Goal: Obtain resource: Download file/media

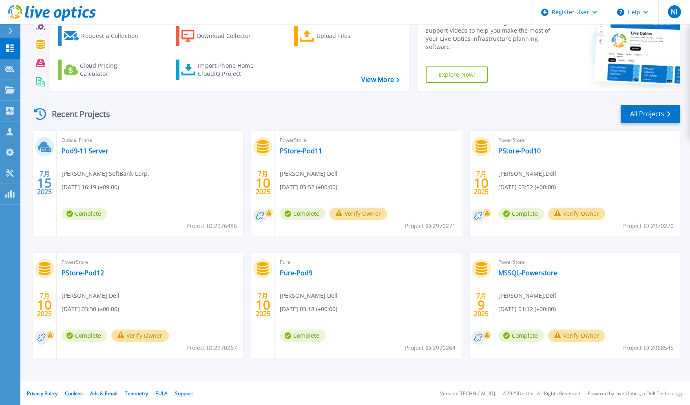
scroll to position [46, 0]
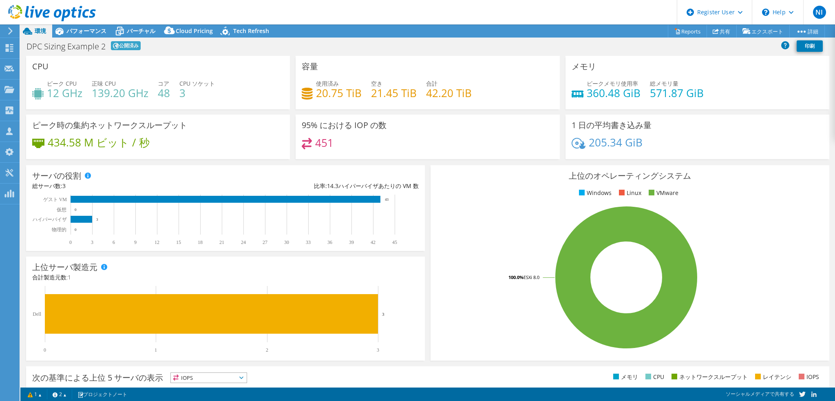
select select "[GEOGRAPHIC_DATA]"
select select "JPY"
click at [86, 32] on span "パフォーマンス" at bounding box center [86, 31] width 40 height 8
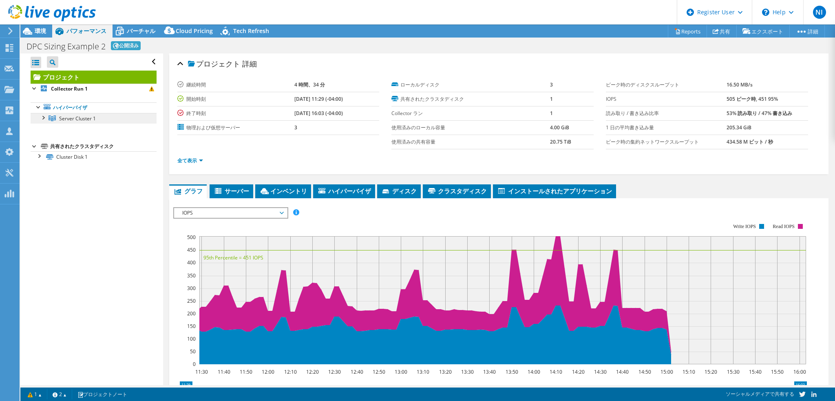
click at [78, 119] on span "Server Cluster 1" at bounding box center [77, 118] width 37 height 7
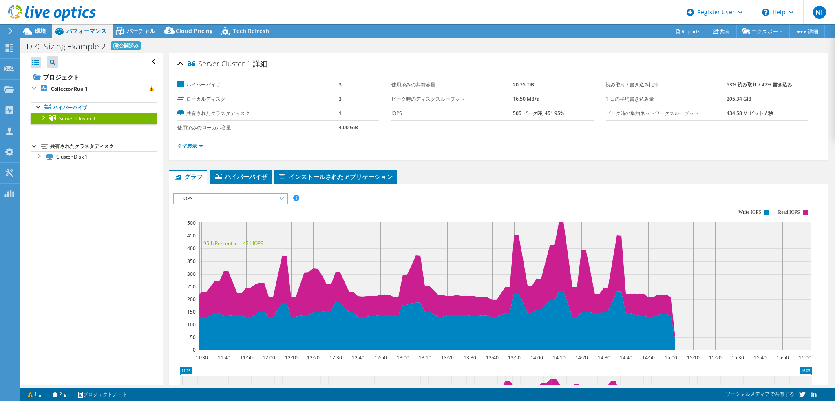
click at [42, 119] on div at bounding box center [43, 117] width 8 height 8
click at [256, 180] on li "ハイパーバイザ" at bounding box center [241, 177] width 62 height 14
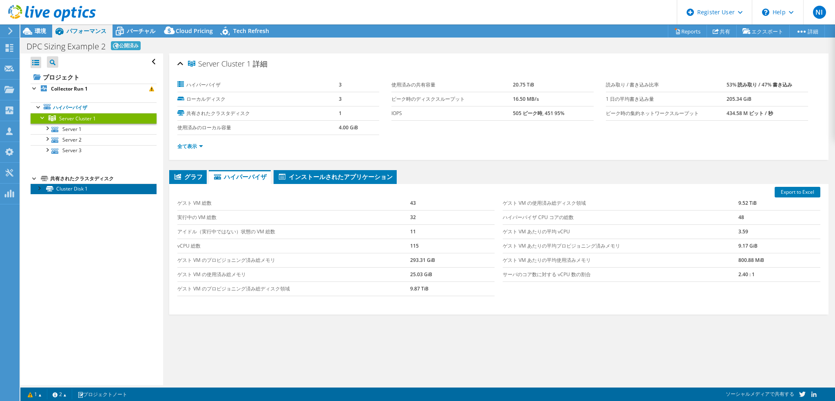
click at [34, 187] on link "Cluster Disk 1" at bounding box center [94, 188] width 126 height 11
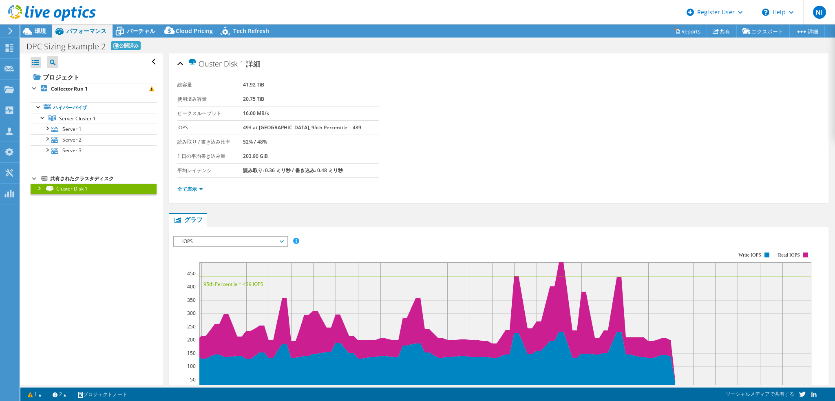
click at [39, 189] on div at bounding box center [39, 187] width 8 height 8
drag, startPoint x: 68, startPoint y: 196, endPoint x: 73, endPoint y: 205, distance: 11.3
click at [68, 196] on link "Disk 2 | Server 1" at bounding box center [94, 199] width 126 height 11
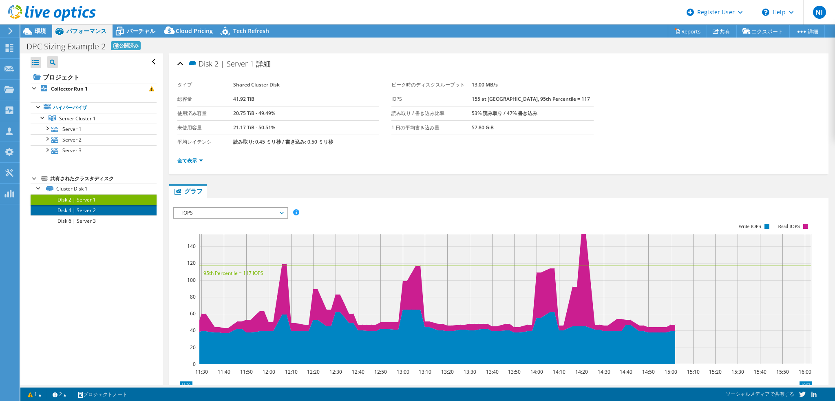
click at [84, 207] on link "Disk 4 | Server 2" at bounding box center [94, 210] width 126 height 11
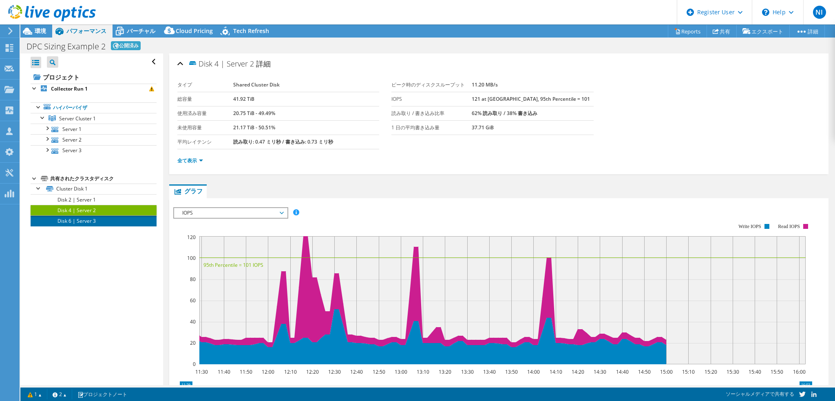
click at [84, 216] on link "Disk 6 | Server 3" at bounding box center [94, 220] width 126 height 11
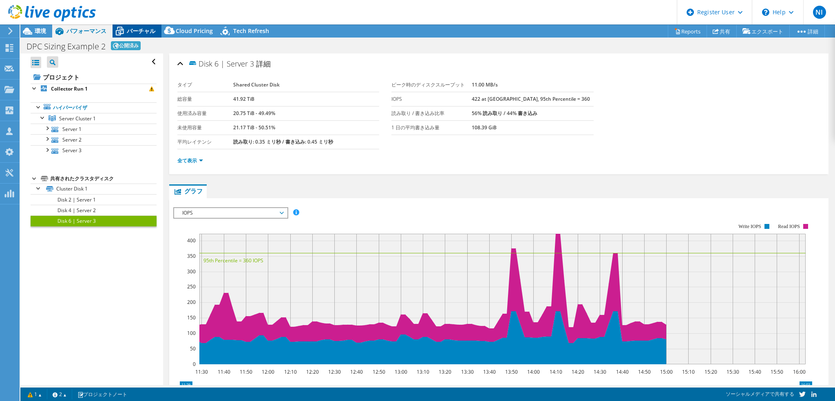
click at [137, 27] on span "バーチャル" at bounding box center [141, 31] width 29 height 8
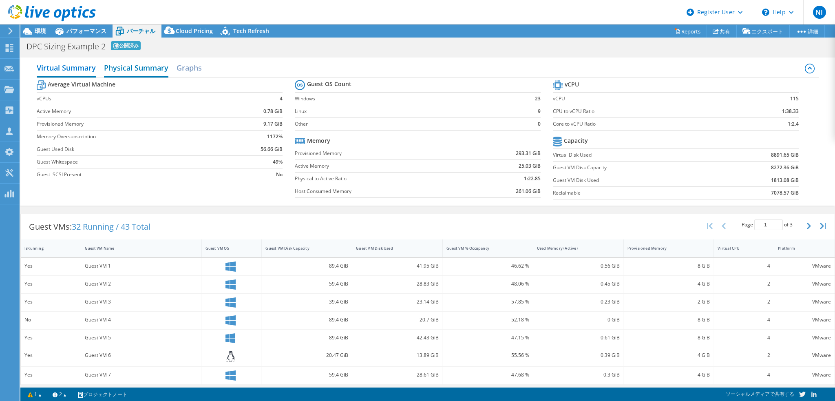
click at [141, 70] on h2 "Physical Summary" at bounding box center [136, 69] width 64 height 18
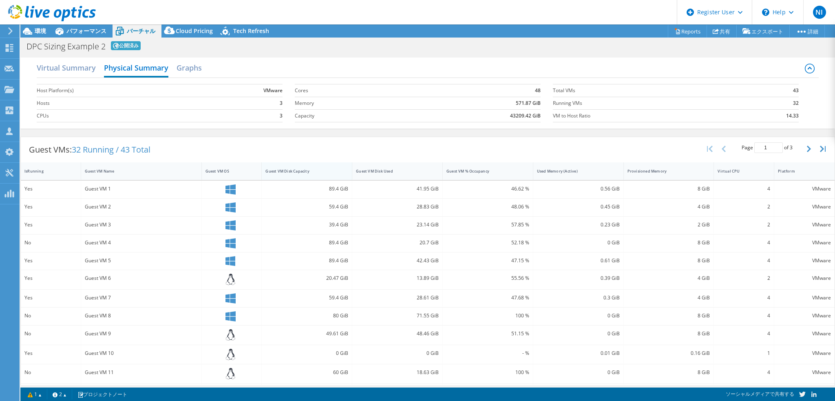
click at [321, 172] on div "Guest VM Disk Capacity" at bounding box center [301, 170] width 73 height 5
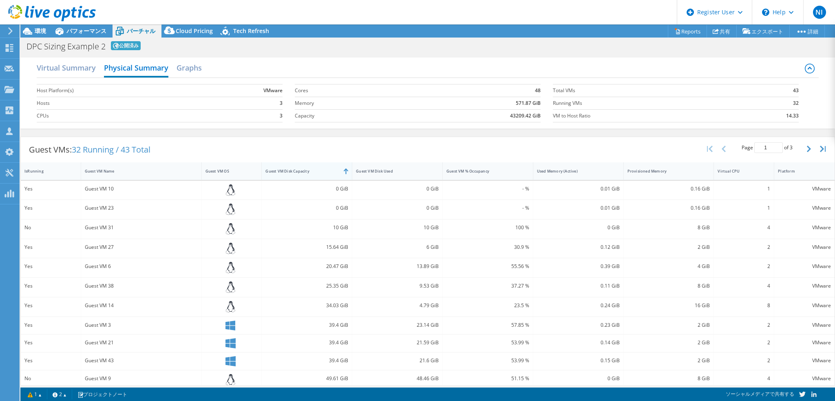
click at [321, 172] on div "Guest VM Disk Capacity" at bounding box center [301, 170] width 73 height 5
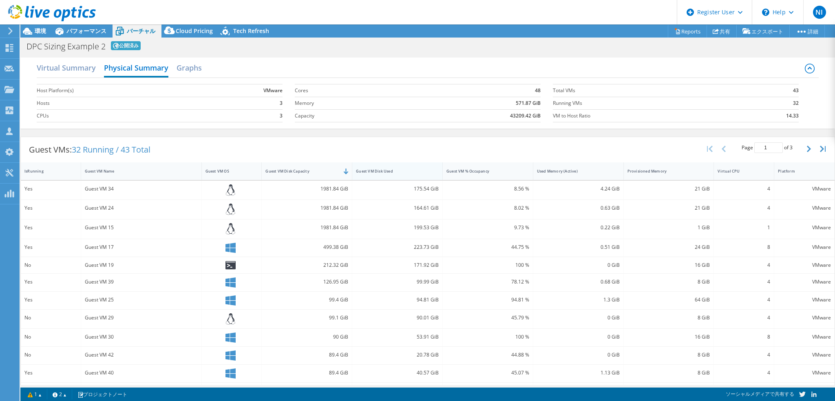
click at [420, 176] on div "Guest VM Disk Used" at bounding box center [392, 171] width 80 height 13
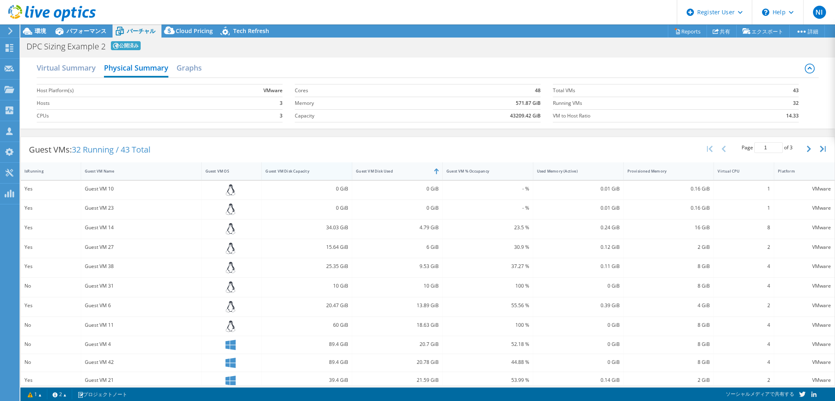
click at [331, 174] on div "Guest VM Disk Capacity" at bounding box center [302, 171] width 80 height 13
click at [327, 168] on div "Guest VM Disk Capacity" at bounding box center [301, 170] width 73 height 5
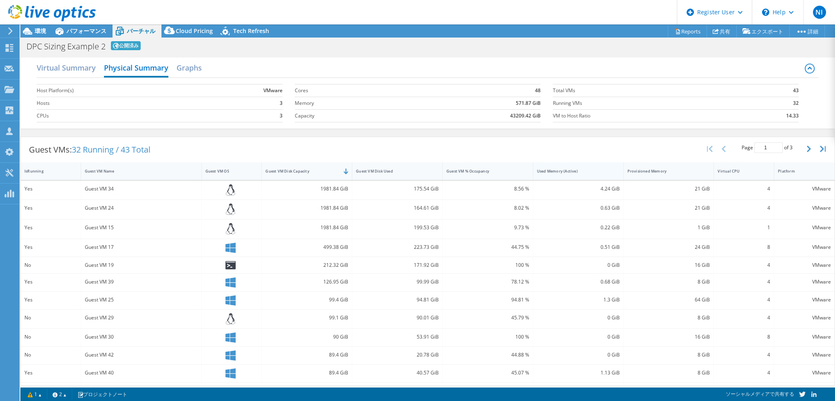
click at [599, 165] on div "Used Memory (Active)" at bounding box center [573, 171] width 80 height 13
click at [687, 167] on div "Provisioned Memory" at bounding box center [664, 171] width 80 height 13
click at [310, 173] on div "Guest VM Disk Capacity" at bounding box center [302, 171] width 80 height 13
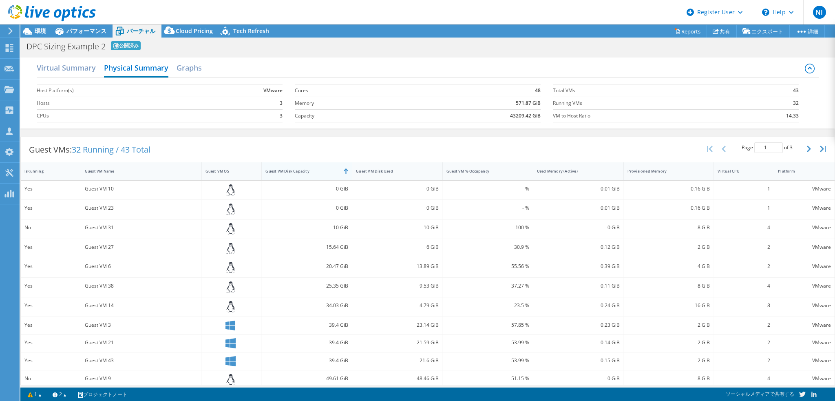
click at [310, 173] on div "Guest VM Disk Capacity" at bounding box center [302, 171] width 80 height 13
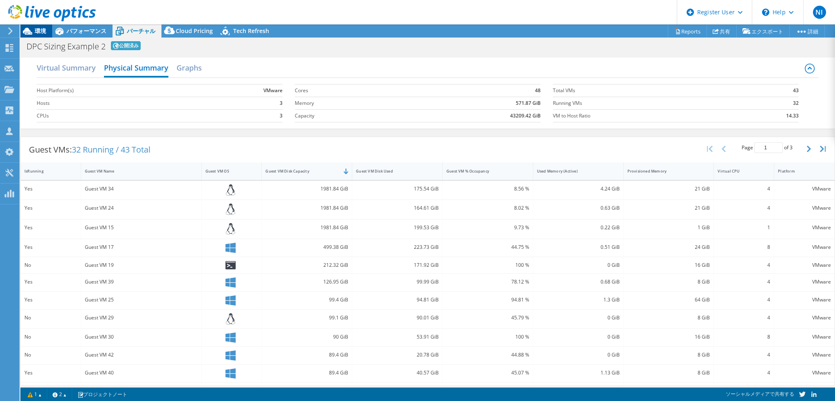
click at [42, 28] on span "環境" at bounding box center [40, 31] width 11 height 8
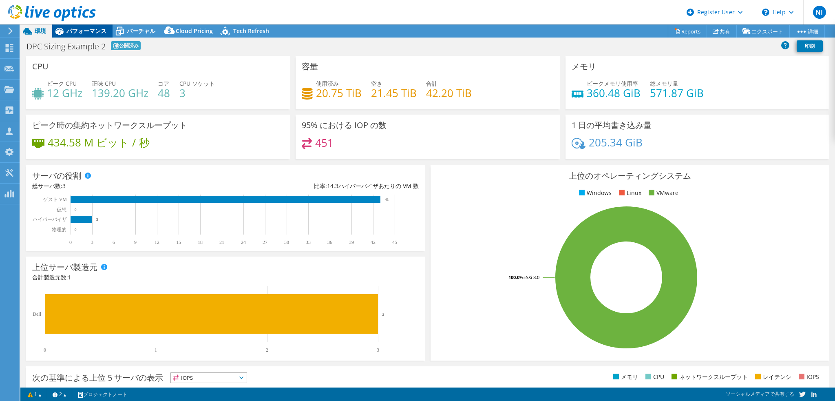
click at [110, 33] on div "パフォーマンス" at bounding box center [82, 30] width 60 height 13
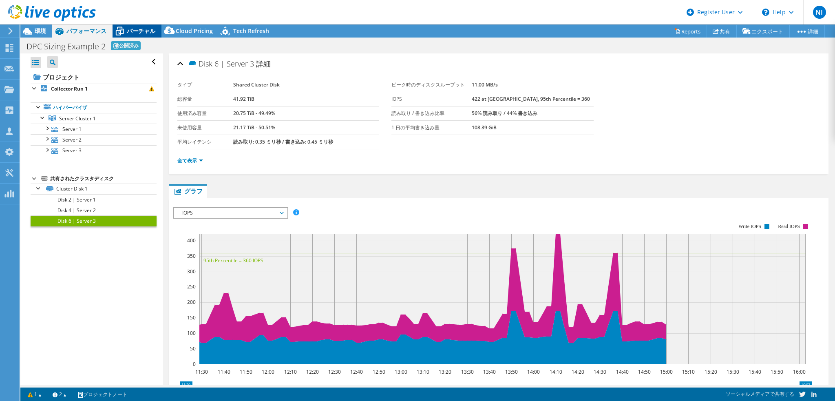
click at [132, 33] on span "バーチャル" at bounding box center [141, 31] width 29 height 8
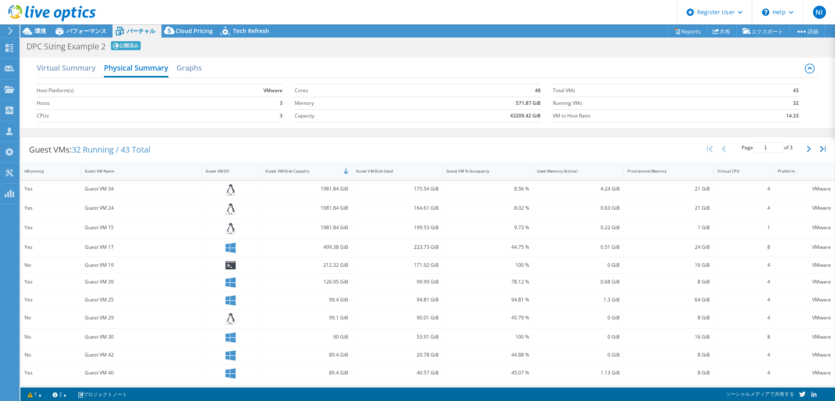
click at [176, 66] on div "Virtual Summary Physical Summary Graphs" at bounding box center [428, 69] width 782 height 18
click at [182, 69] on h2 "Graphs" at bounding box center [189, 69] width 25 height 18
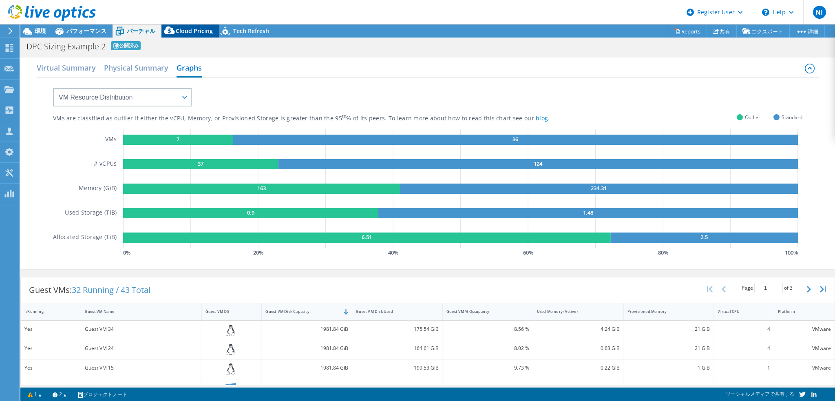
click at [183, 31] on span "Cloud Pricing" at bounding box center [194, 31] width 37 height 8
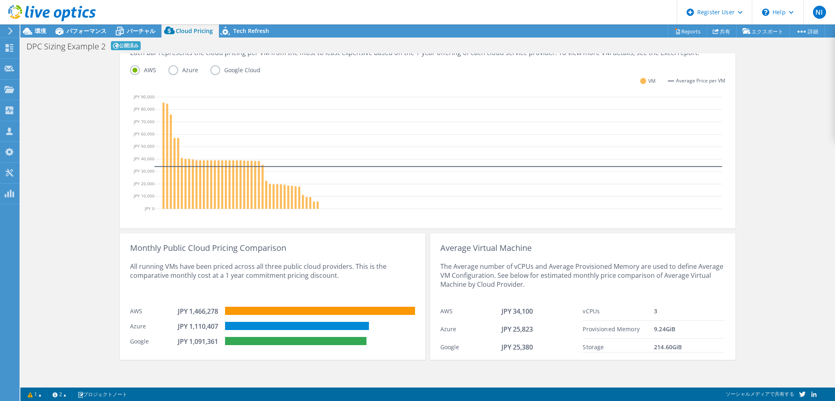
scroll to position [101, 0]
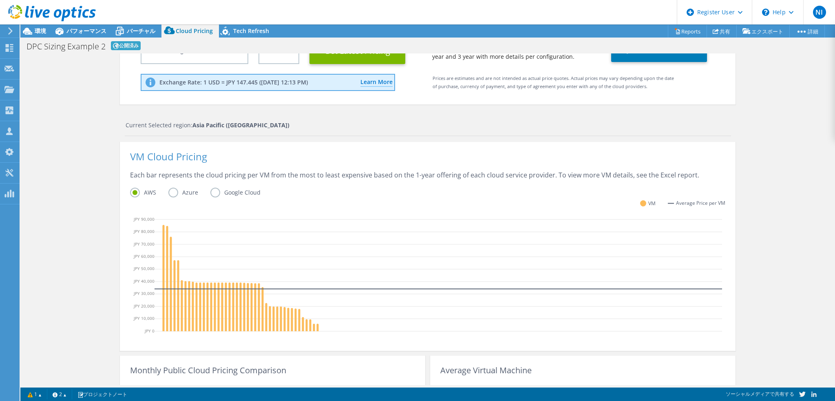
click at [176, 192] on label "Azure" at bounding box center [189, 193] width 42 height 10
click at [0, 0] on input "Azure" at bounding box center [0, 0] width 0 height 0
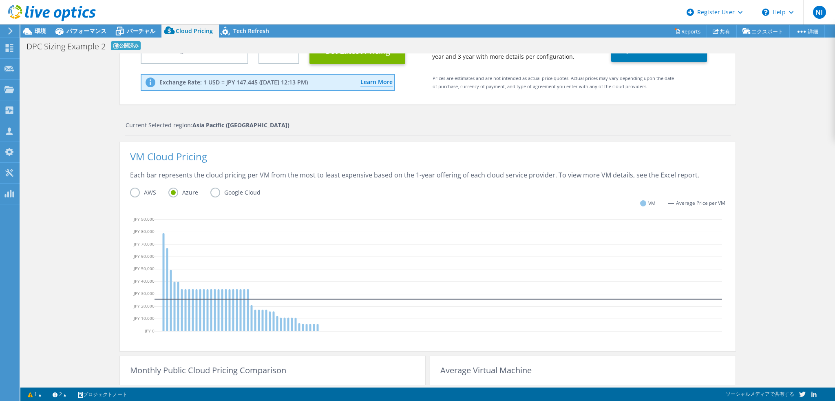
click at [212, 192] on label "Google Cloud" at bounding box center [241, 193] width 62 height 10
click at [0, 0] on input "Google Cloud" at bounding box center [0, 0] width 0 height 0
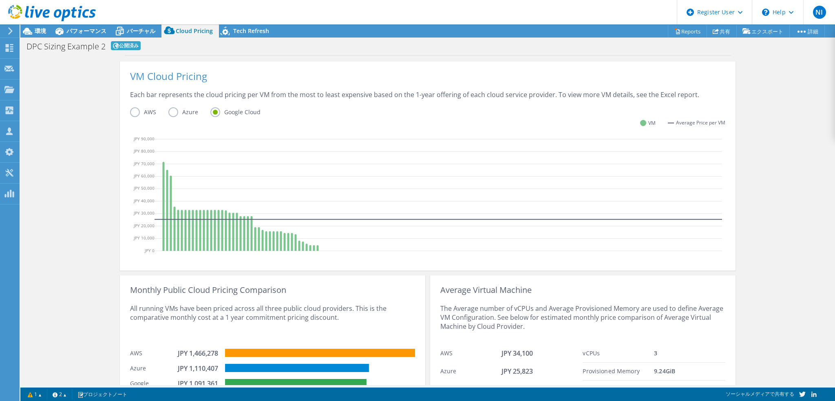
scroll to position [223, 0]
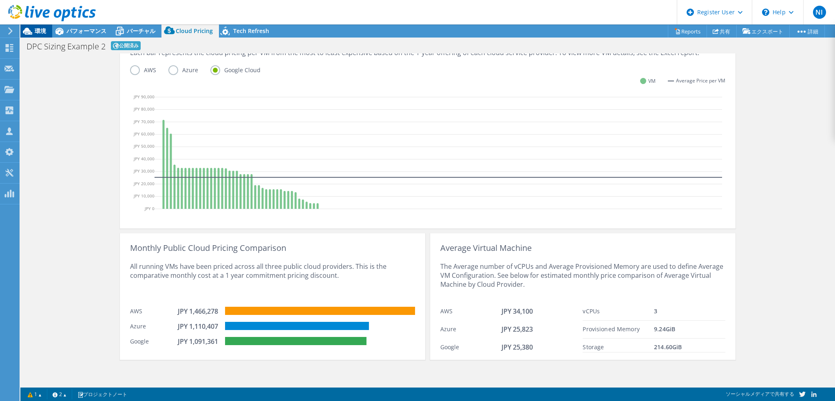
click at [38, 34] on span "環境" at bounding box center [40, 31] width 11 height 8
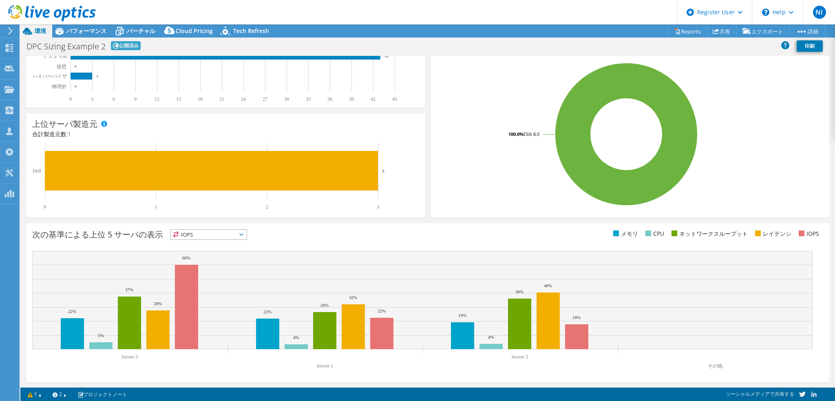
click at [11, 31] on use at bounding box center [10, 30] width 4 height 7
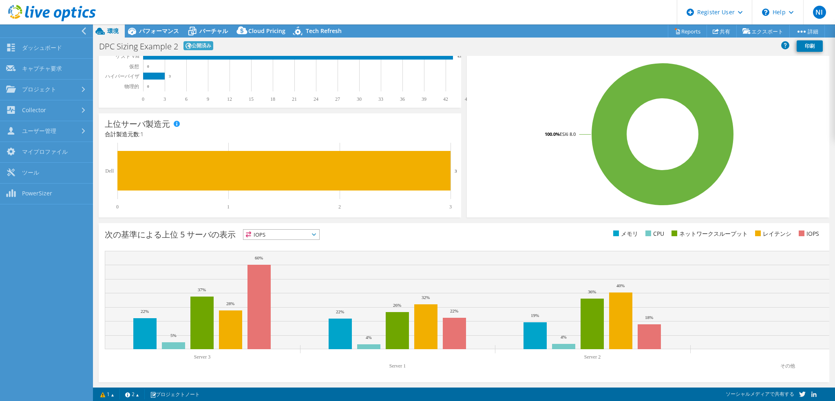
scroll to position [146, 0]
click at [79, 29] on div at bounding box center [44, 30] width 93 height 13
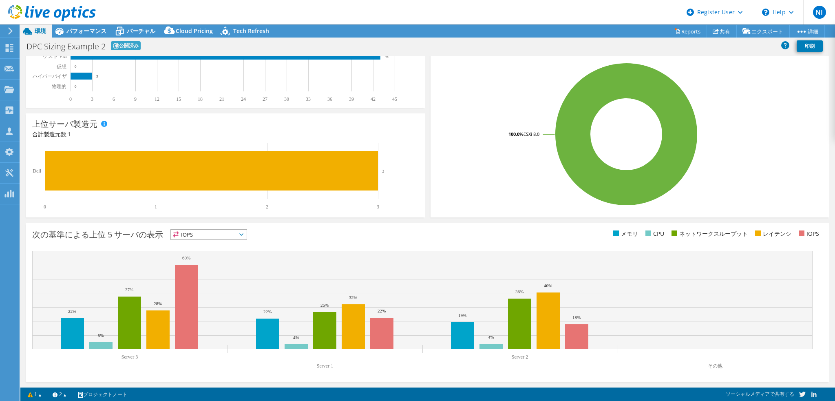
click at [230, 236] on span "IOPS" at bounding box center [209, 235] width 76 height 10
click at [231, 261] on li "メモリ" at bounding box center [209, 256] width 76 height 11
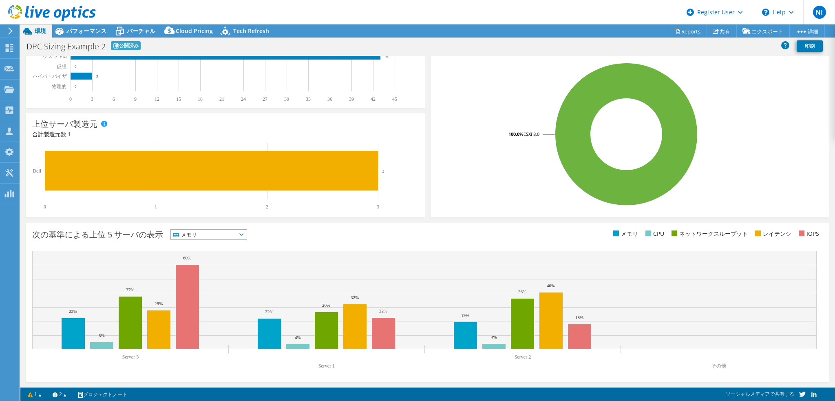
click at [206, 236] on span "メモリ" at bounding box center [204, 235] width 66 height 10
click at [210, 274] on li "ネットワークスループット" at bounding box center [209, 279] width 76 height 11
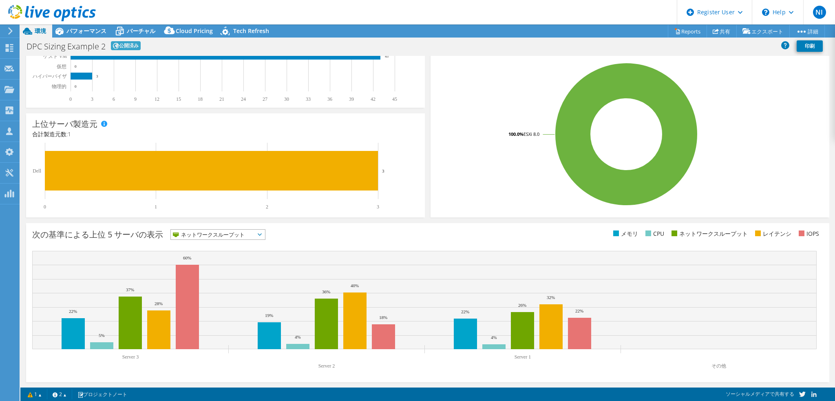
click at [221, 235] on span "ネットワークスループット" at bounding box center [213, 235] width 84 height 10
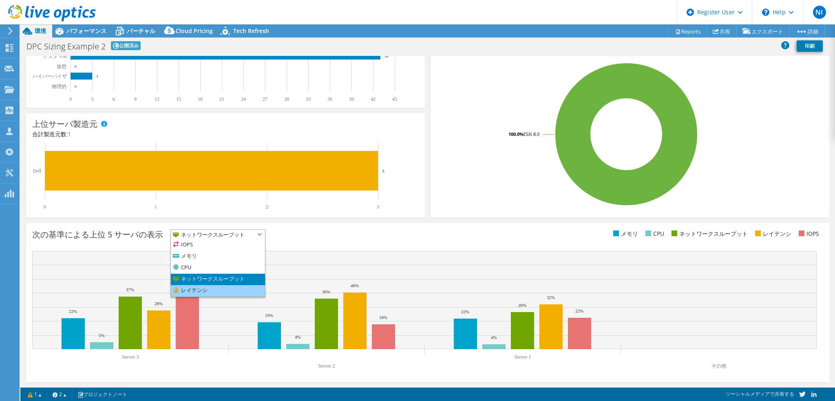
click at [225, 285] on li "レイテンシ" at bounding box center [218, 290] width 94 height 11
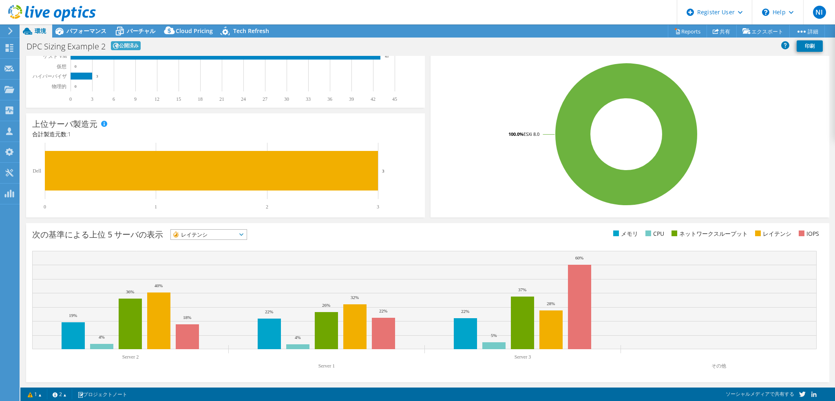
click at [202, 230] on span "レイテンシ" at bounding box center [204, 235] width 66 height 10
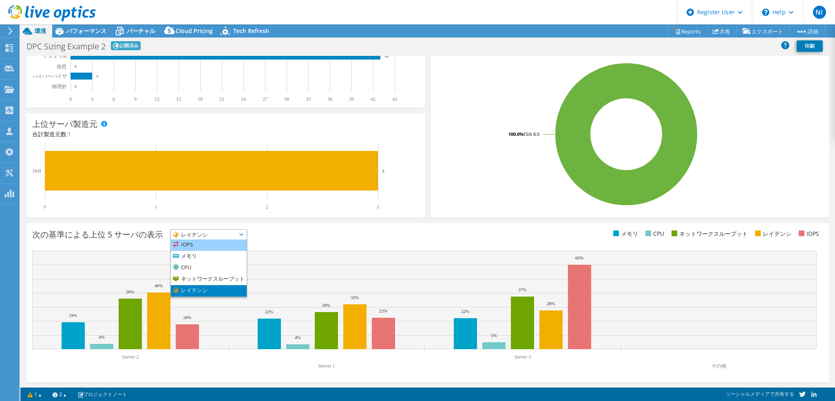
click at [202, 247] on li "IOPS" at bounding box center [209, 244] width 76 height 11
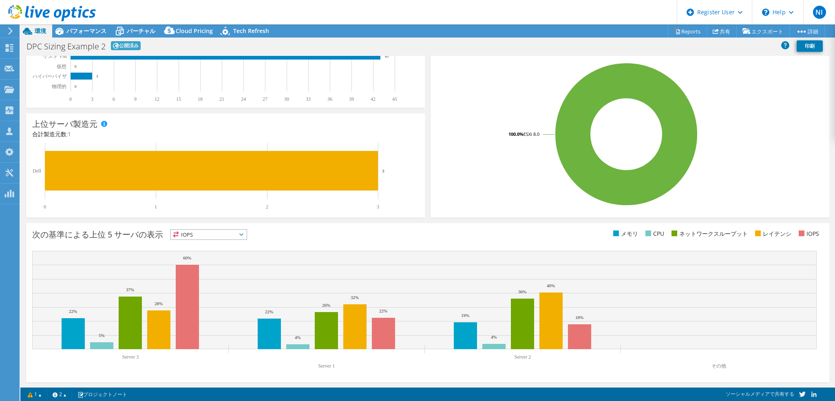
click at [205, 234] on span "IOPS" at bounding box center [204, 235] width 66 height 10
click at [201, 270] on li "CPU" at bounding box center [209, 267] width 76 height 11
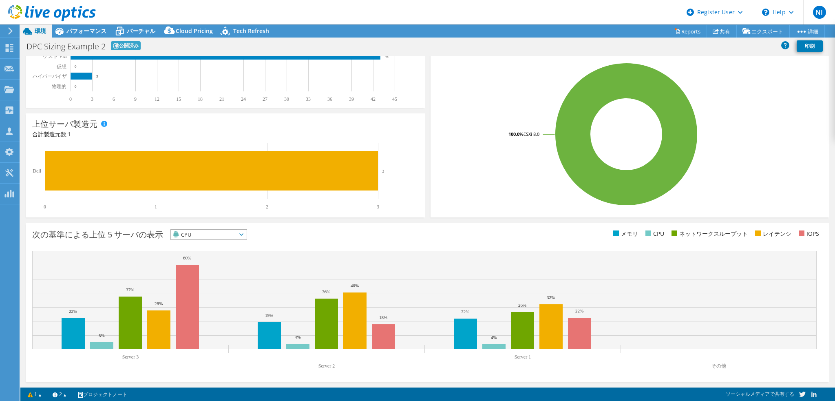
click at [209, 234] on span "CPU" at bounding box center [204, 235] width 66 height 10
click at [206, 278] on li "ネットワークスループット" at bounding box center [209, 279] width 76 height 11
click at [214, 232] on span "ネットワークスループット" at bounding box center [213, 235] width 84 height 10
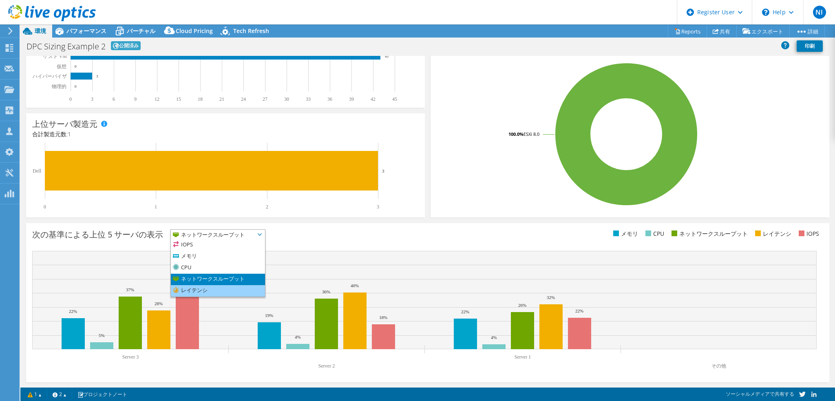
click at [213, 287] on li "レイテンシ" at bounding box center [218, 290] width 94 height 11
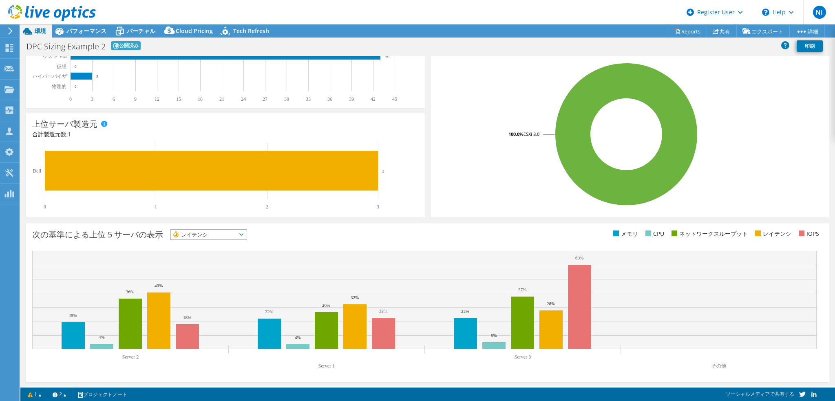
click at [222, 243] on div "次の基準による上位 5 サーバの表示 レイテンシ IOPS CPU" at bounding box center [427, 302] width 803 height 159
click at [222, 237] on span "レイテンシ" at bounding box center [204, 235] width 66 height 10
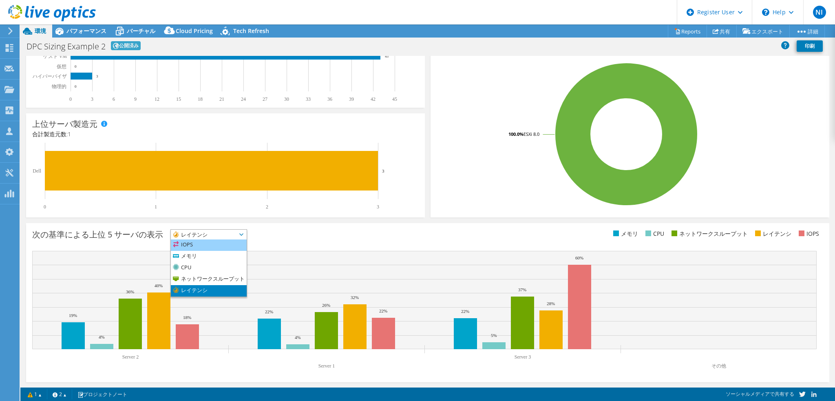
click at [227, 248] on li "IOPS" at bounding box center [209, 244] width 76 height 11
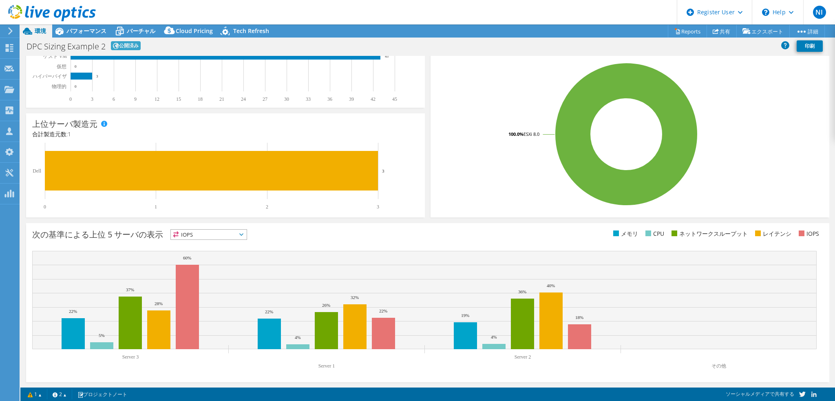
click at [216, 232] on span "IOPS" at bounding box center [204, 235] width 66 height 10
click at [214, 289] on li "レイテンシ" at bounding box center [209, 290] width 76 height 11
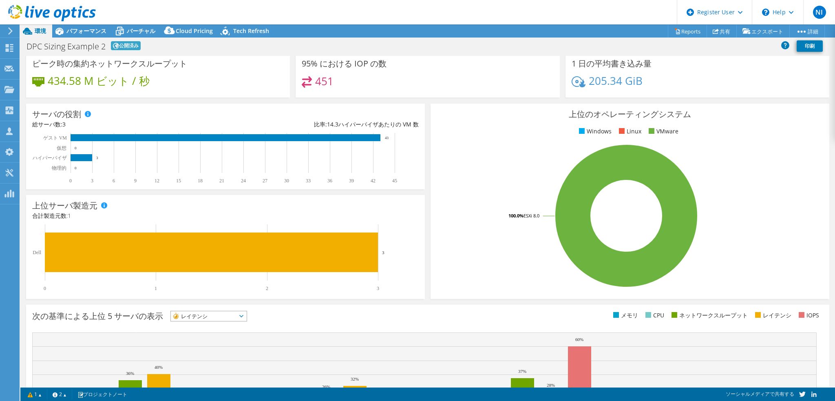
scroll to position [0, 0]
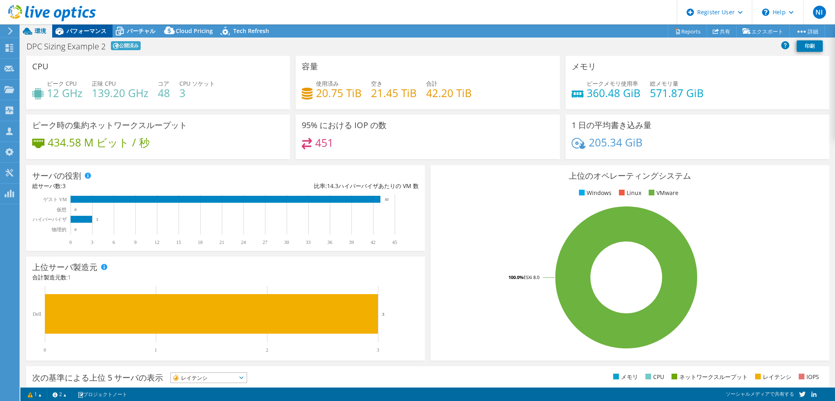
click at [73, 27] on span "パフォーマンス" at bounding box center [86, 31] width 40 height 8
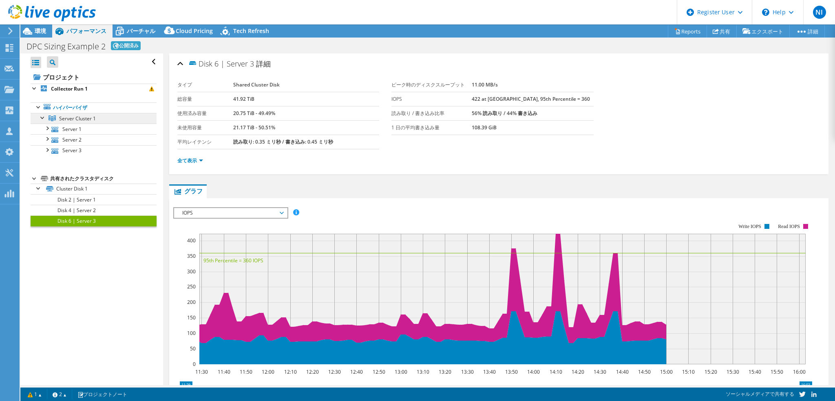
click at [75, 119] on span "Server Cluster 1" at bounding box center [77, 118] width 37 height 7
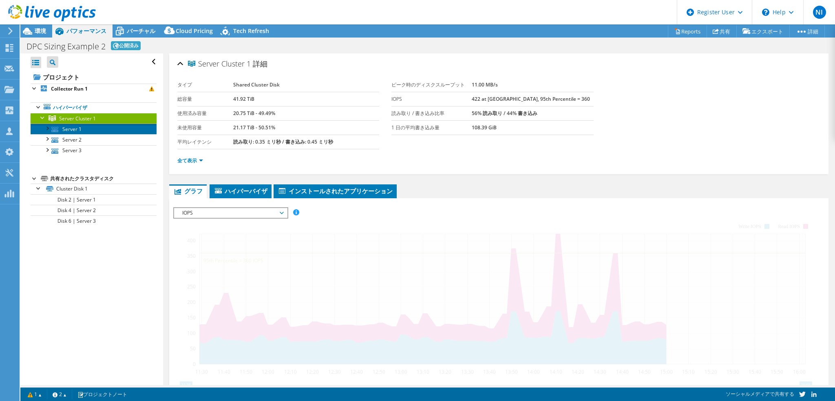
click at [75, 128] on link "Server 1" at bounding box center [94, 129] width 126 height 11
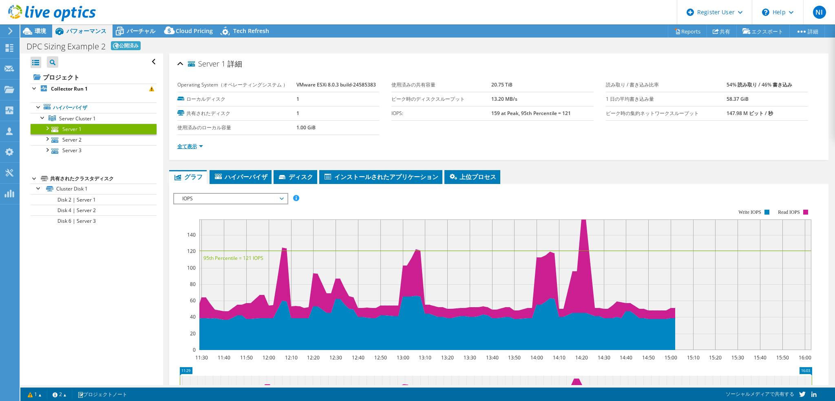
click at [183, 143] on link "全て表示" at bounding box center [190, 146] width 26 height 7
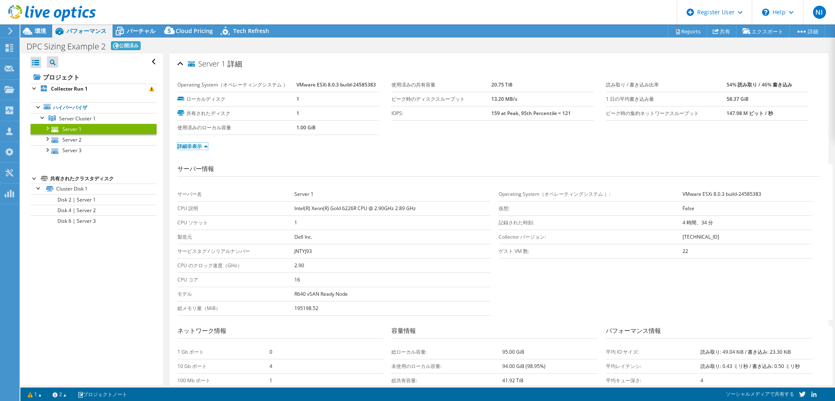
scroll to position [122, 0]
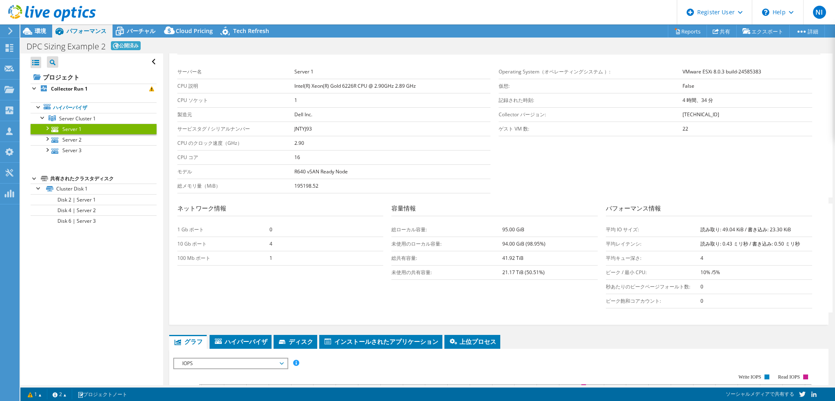
click at [300, 125] on b "JNTYJ93" at bounding box center [303, 128] width 18 height 7
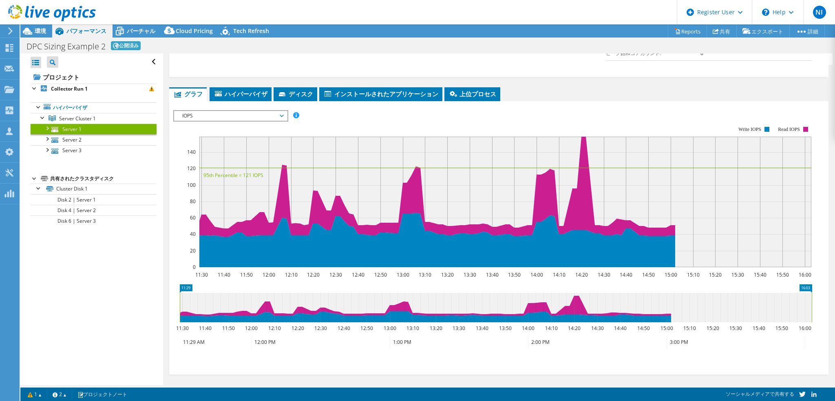
scroll to position [370, 0]
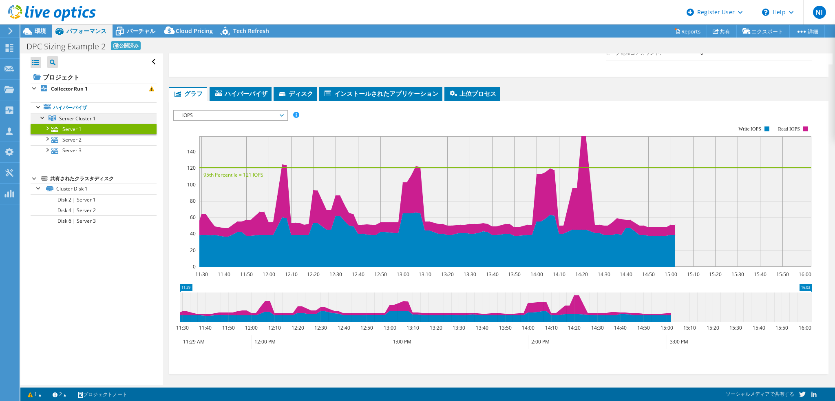
click at [65, 114] on link "Server Cluster 1" at bounding box center [94, 118] width 126 height 11
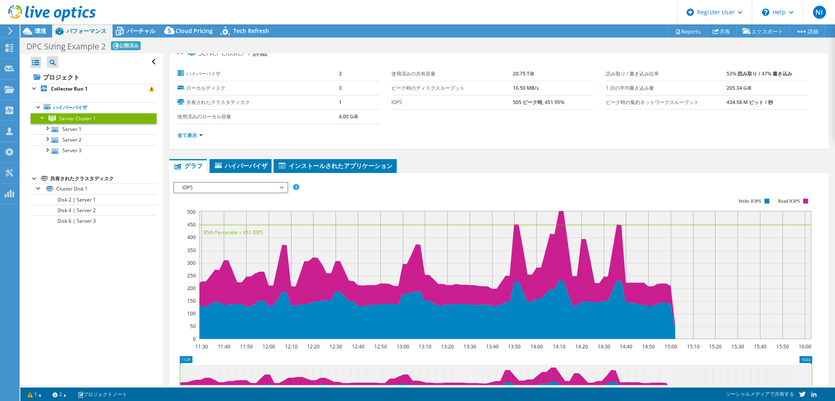
scroll to position [0, 0]
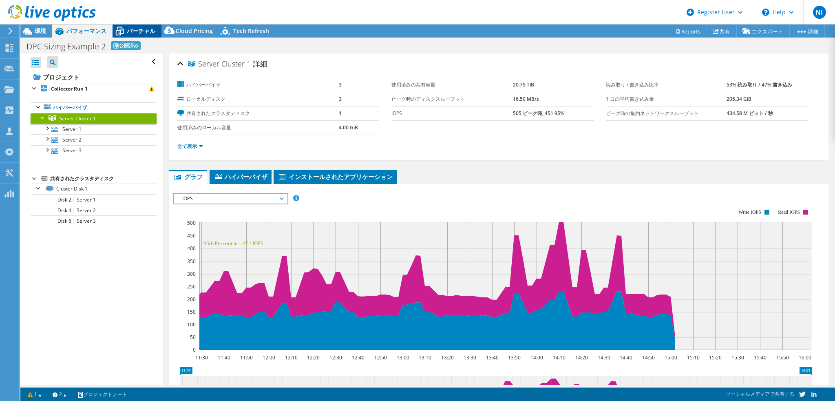
click at [140, 33] on span "バーチャル" at bounding box center [141, 31] width 29 height 8
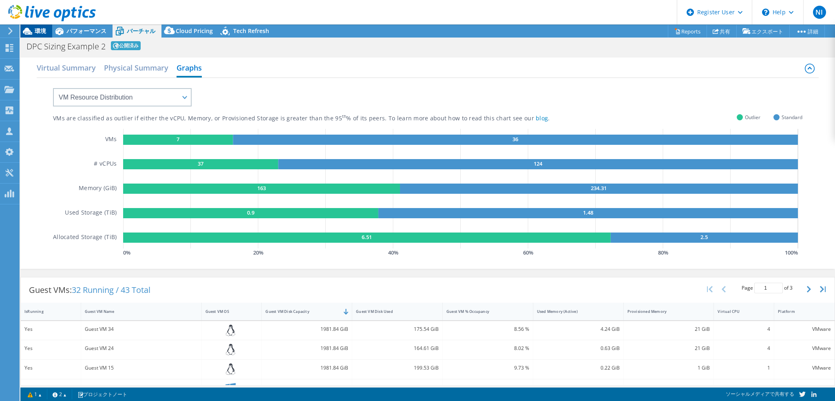
click at [40, 27] on div "NI Dell ユーザー Narihisa Ikeda Narihisa.Ikeda@dell.com Dell My Profile Log Out \n …" at bounding box center [417, 200] width 835 height 401
click at [38, 29] on span "環境" at bounding box center [40, 31] width 11 height 8
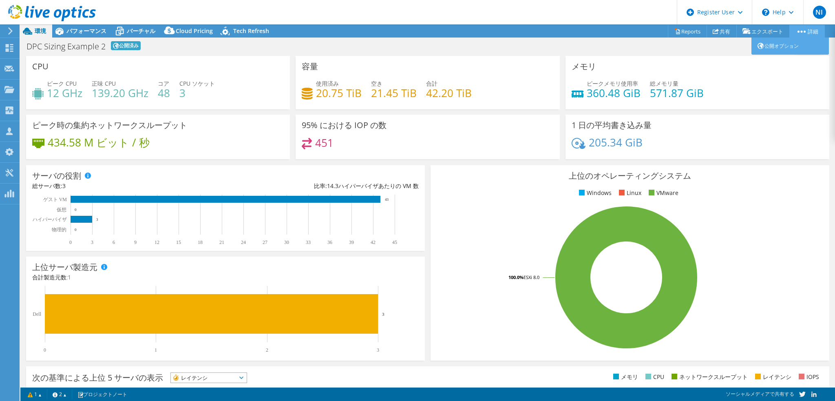
click at [816, 31] on link "詳細" at bounding box center [806, 31] width 35 height 13
click at [685, 33] on link "Reports" at bounding box center [687, 31] width 39 height 13
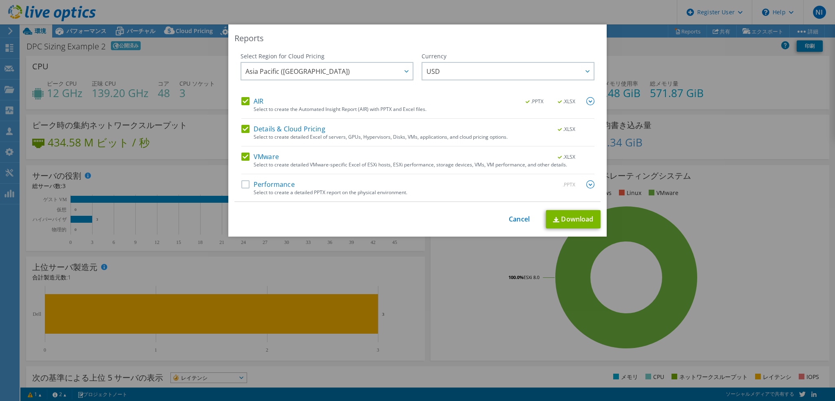
click at [267, 184] on label "Performance" at bounding box center [267, 184] width 53 height 8
click at [0, 0] on input "Performance" at bounding box center [0, 0] width 0 height 0
click at [475, 73] on span "USD" at bounding box center [509, 71] width 167 height 17
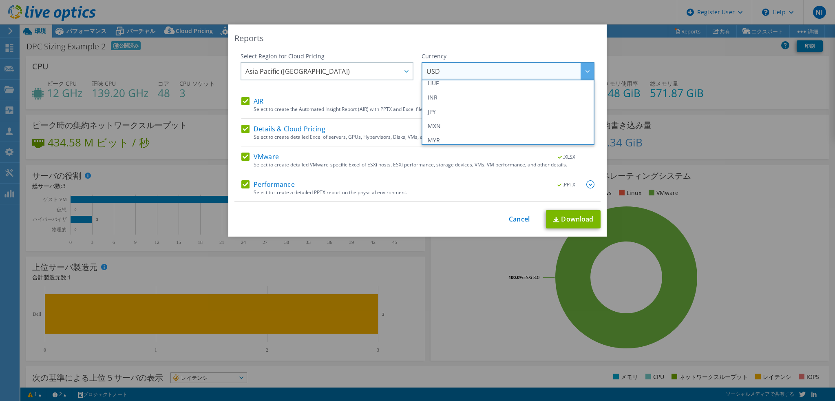
scroll to position [173, 0]
click at [464, 101] on li "JPY" at bounding box center [508, 101] width 169 height 14
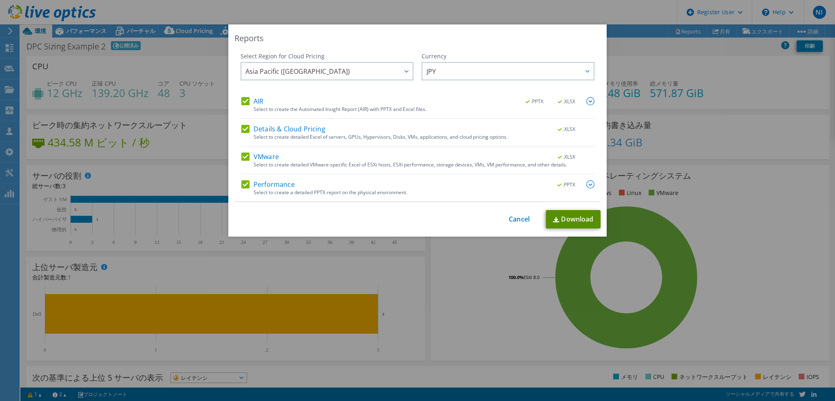
click at [554, 217] on img at bounding box center [556, 219] width 7 height 5
click at [509, 220] on link "Cancel" at bounding box center [519, 219] width 21 height 8
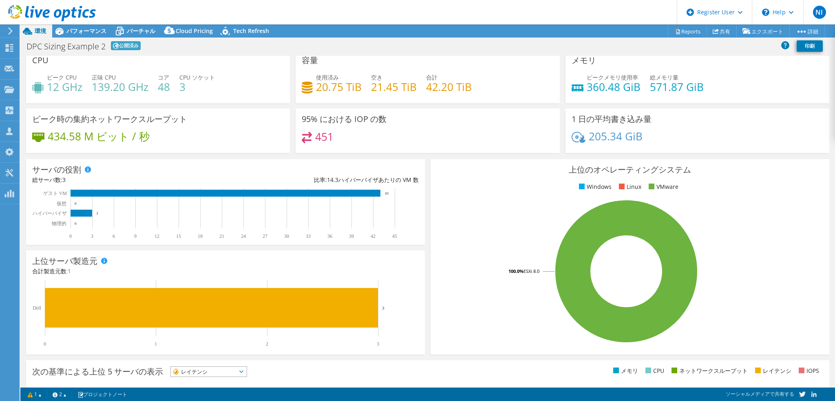
scroll to position [0, 0]
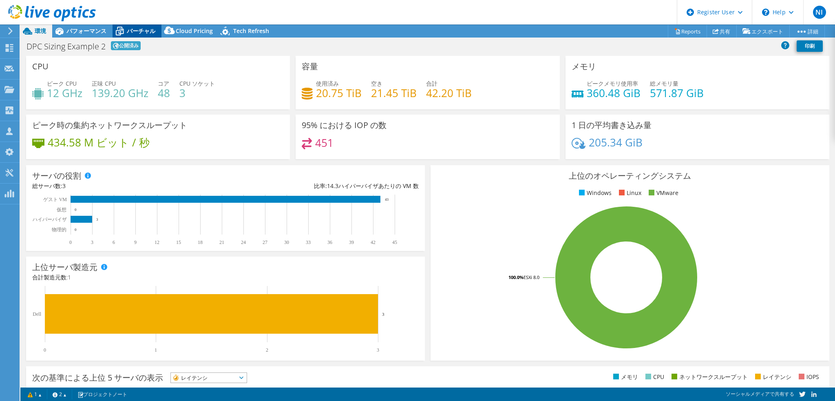
click at [137, 27] on span "バーチャル" at bounding box center [141, 31] width 29 height 8
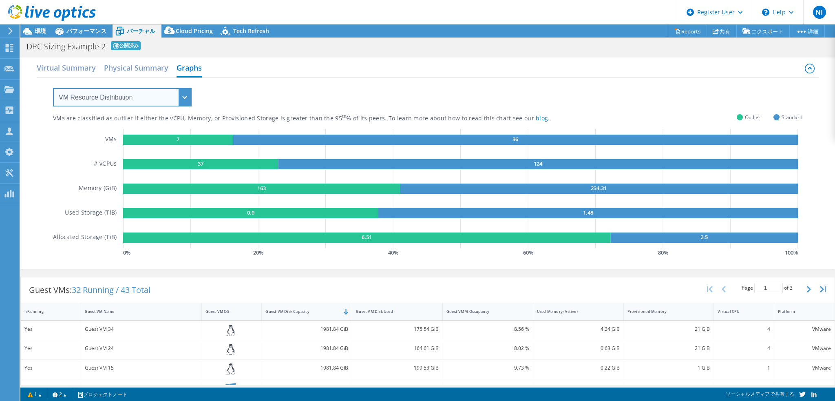
click at [181, 104] on select "VM Resource Distribution Provisioning Contrast Over Provisioning" at bounding box center [122, 97] width 139 height 18
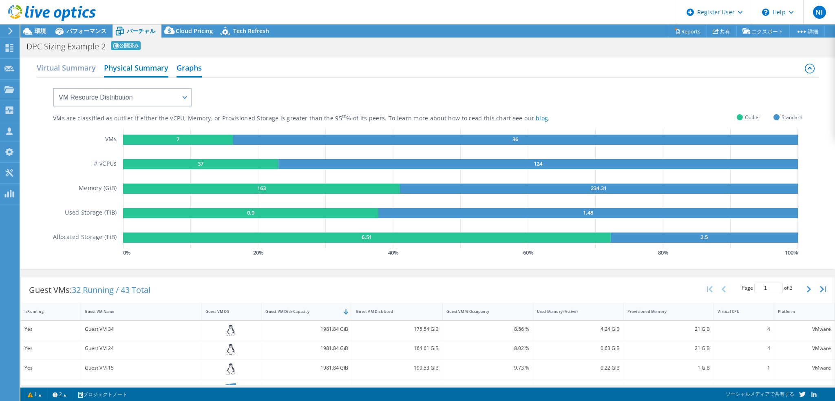
drag, startPoint x: 130, startPoint y: 78, endPoint x: 129, endPoint y: 72, distance: 6.2
click at [130, 78] on div "VM Resource Distribution Provisioning Contrast Over Provisioning" at bounding box center [114, 92] width 155 height 29
click at [129, 71] on h2 "Physical Summary" at bounding box center [136, 69] width 64 height 18
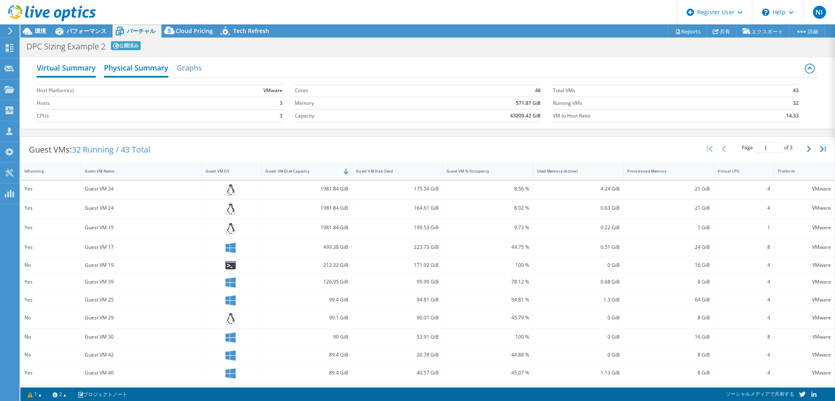
click at [58, 70] on h2 "Virtual Summary" at bounding box center [66, 69] width 59 height 18
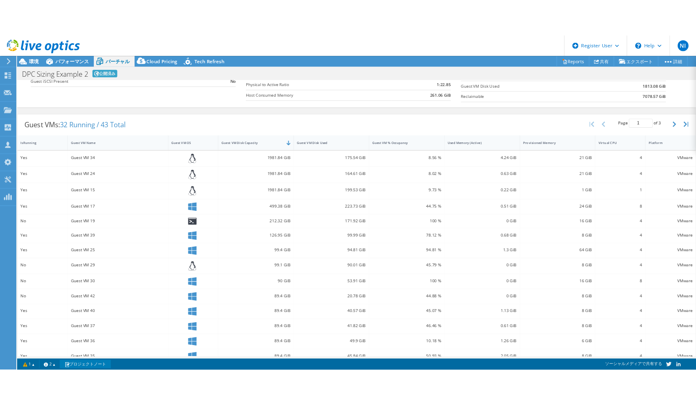
scroll to position [107, 0]
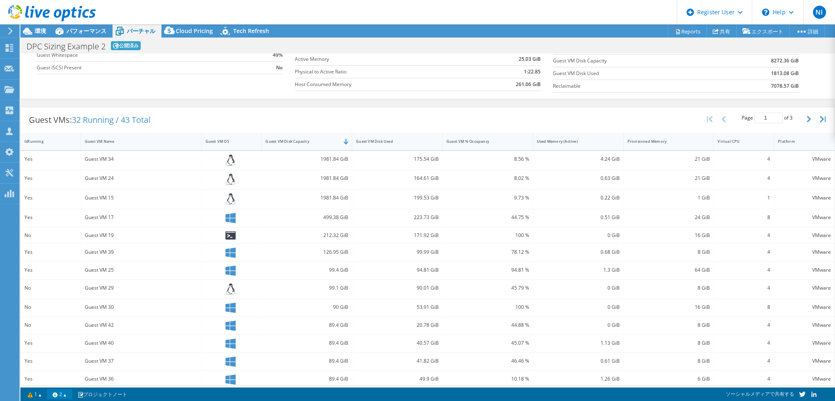
click at [65, 394] on link "2" at bounding box center [59, 394] width 25 height 10
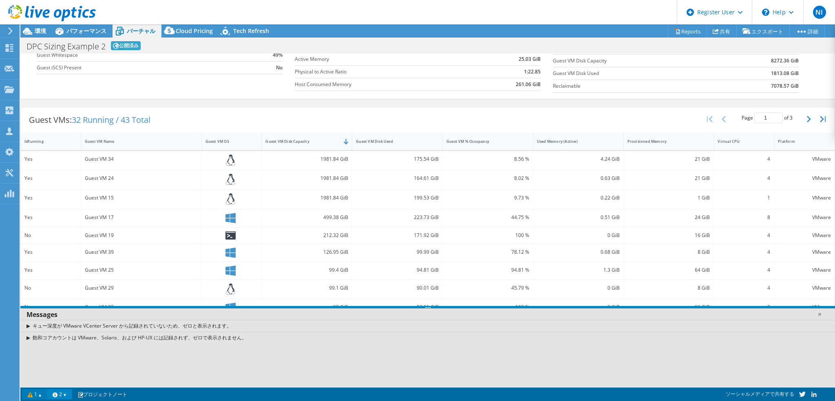
click at [40, 394] on link "1" at bounding box center [34, 394] width 25 height 10
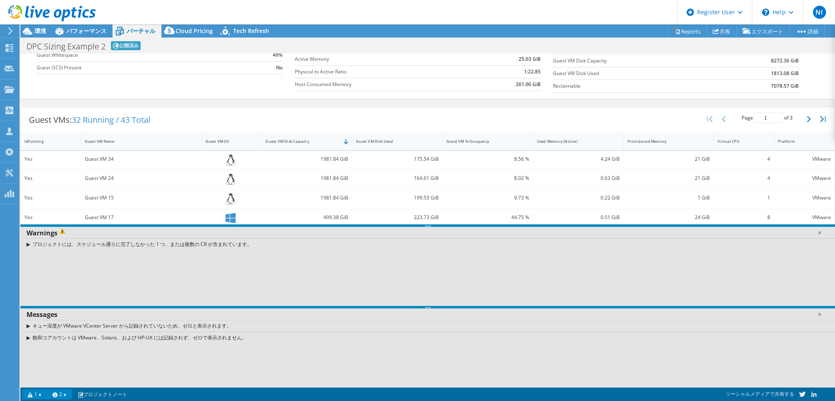
click at [40, 394] on link "1" at bounding box center [34, 394] width 25 height 10
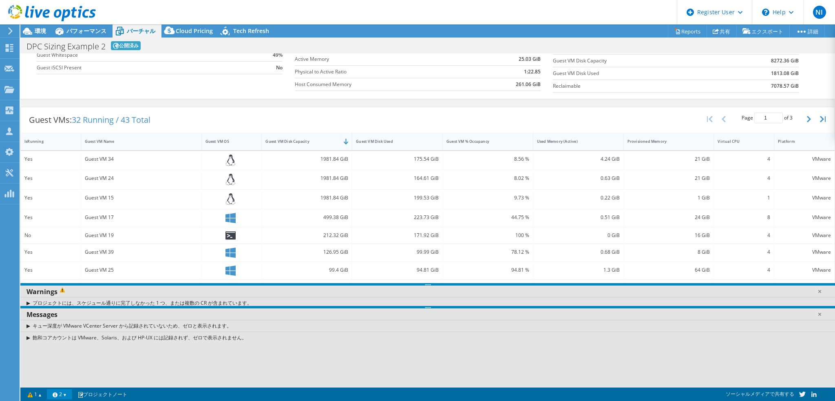
click at [65, 394] on link "2" at bounding box center [59, 394] width 25 height 10
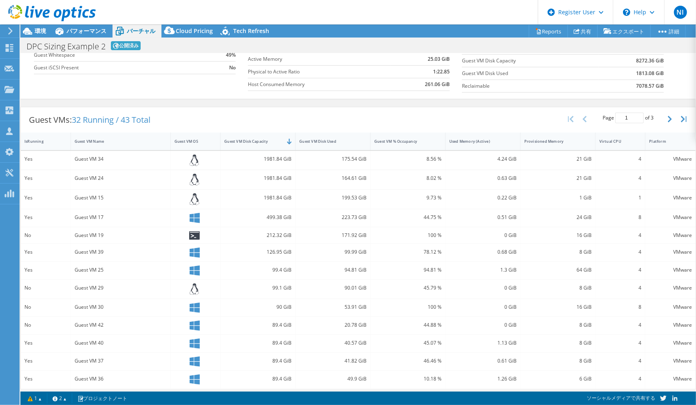
scroll to position [0, 0]
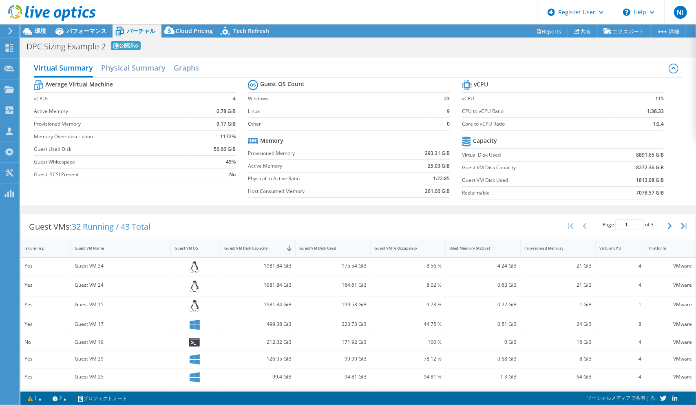
click at [213, 115] on td "0.78 GiB" at bounding box center [214, 111] width 44 height 13
click at [69, 31] on span "パフォーマンス" at bounding box center [86, 31] width 40 height 8
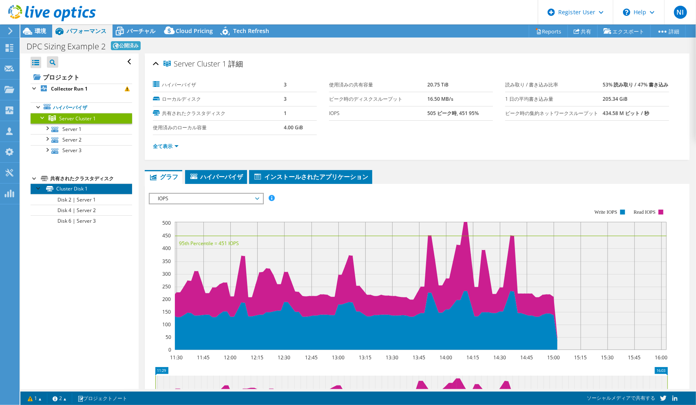
click at [68, 192] on link "Cluster Disk 1" at bounding box center [82, 188] width 102 height 11
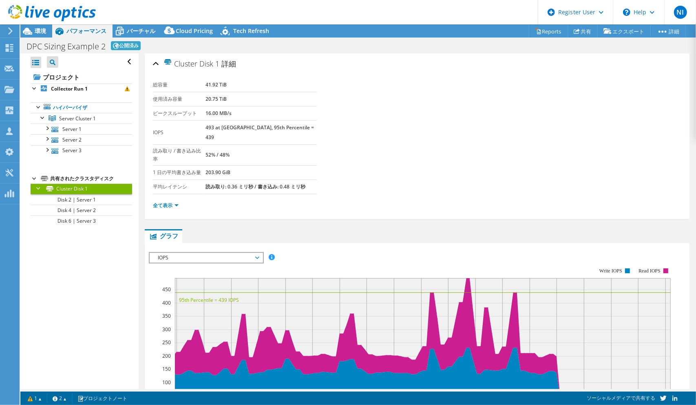
click at [179, 201] on li "全て表示" at bounding box center [168, 205] width 31 height 9
click at [173, 202] on link "全て表示" at bounding box center [166, 205] width 26 height 7
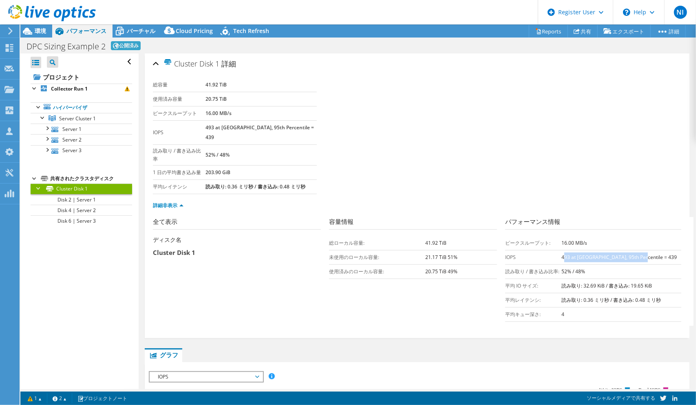
drag, startPoint x: 565, startPoint y: 242, endPoint x: 646, endPoint y: 241, distance: 81.1
click at [646, 250] on td "493 at Peak, 95th Percentile = 439" at bounding box center [621, 257] width 120 height 14
drag, startPoint x: 646, startPoint y: 241, endPoint x: 559, endPoint y: 228, distance: 88.2
click at [559, 236] on tbody "ピークスループット: 16.00 MB/s IOPS 493 at Peak, 95th Percentile = 439 読み取り / 書き込み比率: 52…" at bounding box center [593, 279] width 176 height 86
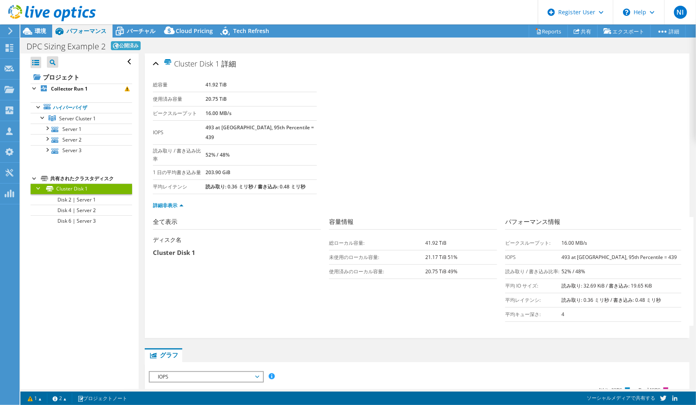
click at [559, 236] on td "ピークスループット:" at bounding box center [533, 243] width 56 height 14
click at [61, 133] on link "Server 1" at bounding box center [82, 129] width 102 height 11
